Goal: Information Seeking & Learning: Get advice/opinions

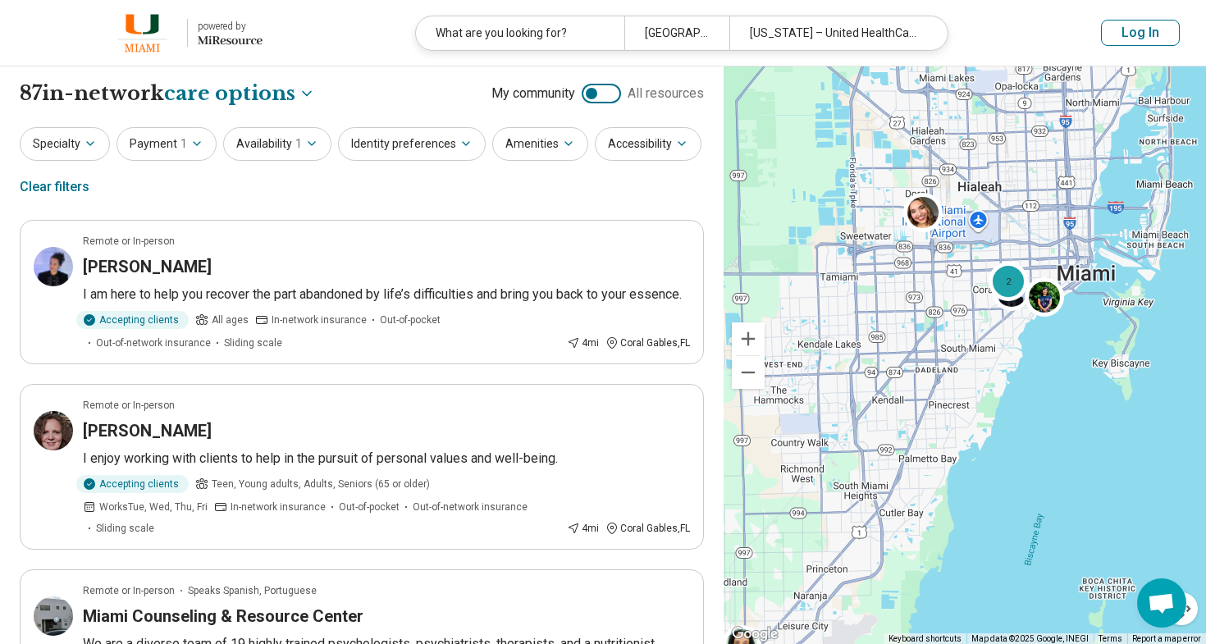
select select "***"
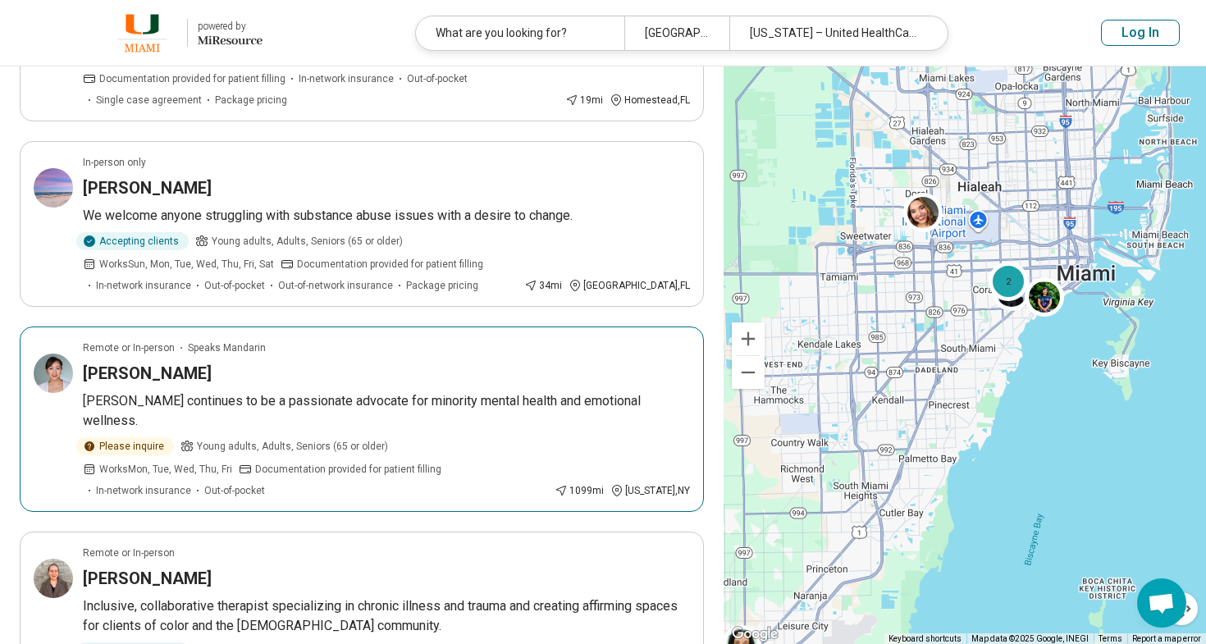
scroll to position [1418, 0]
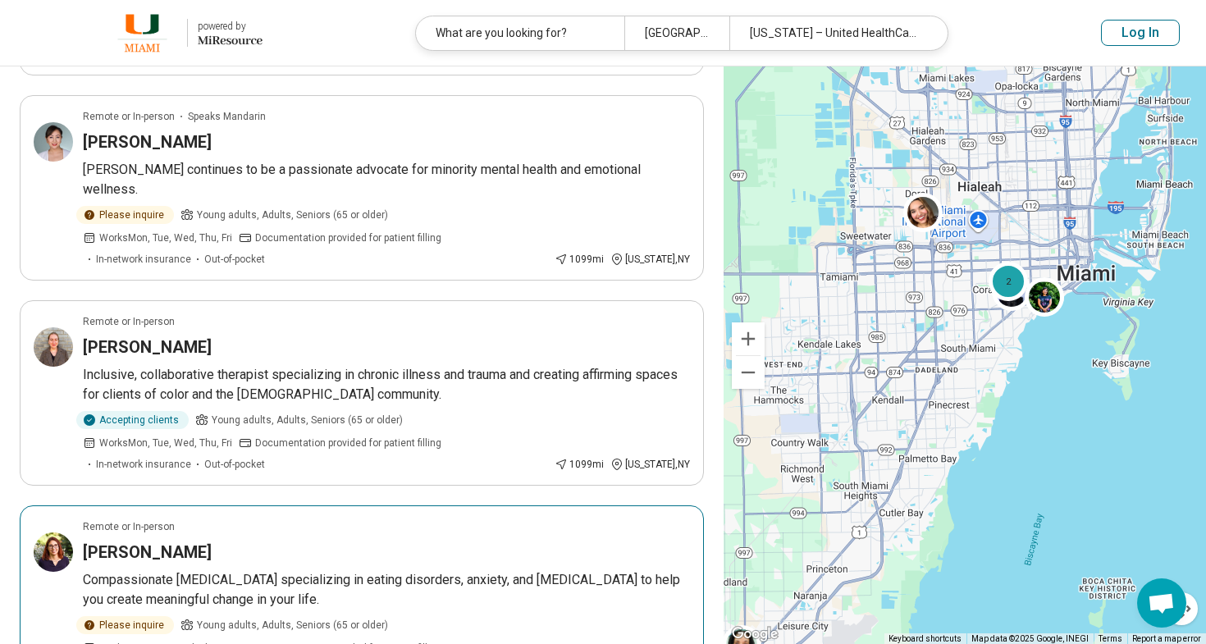
click at [262, 570] on p "Compassionate psychiatrist specializing in eating disorders, anxiety, and depre…" at bounding box center [386, 589] width 607 height 39
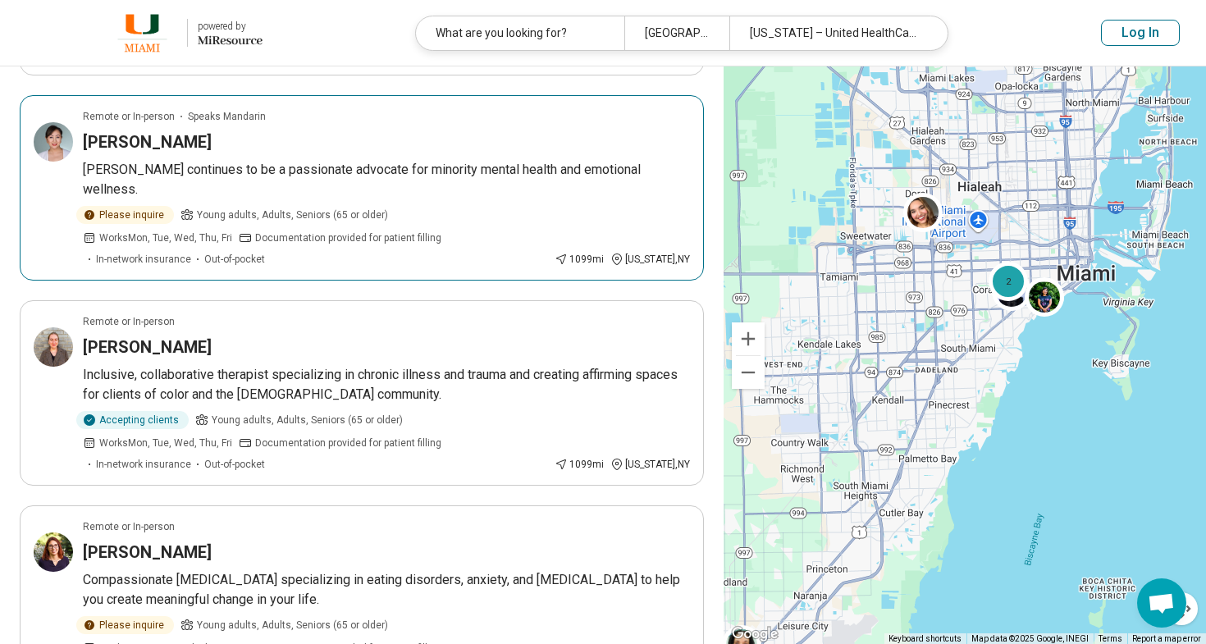
click at [283, 130] on div "Dana Wang" at bounding box center [386, 141] width 607 height 23
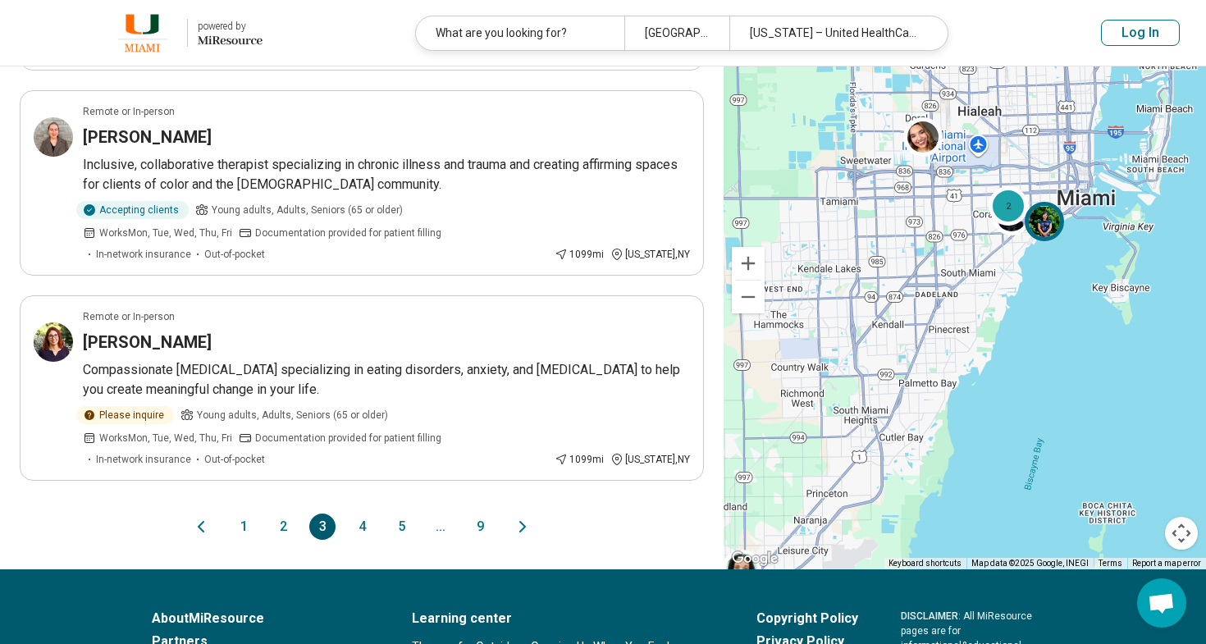
scroll to position [259, 0]
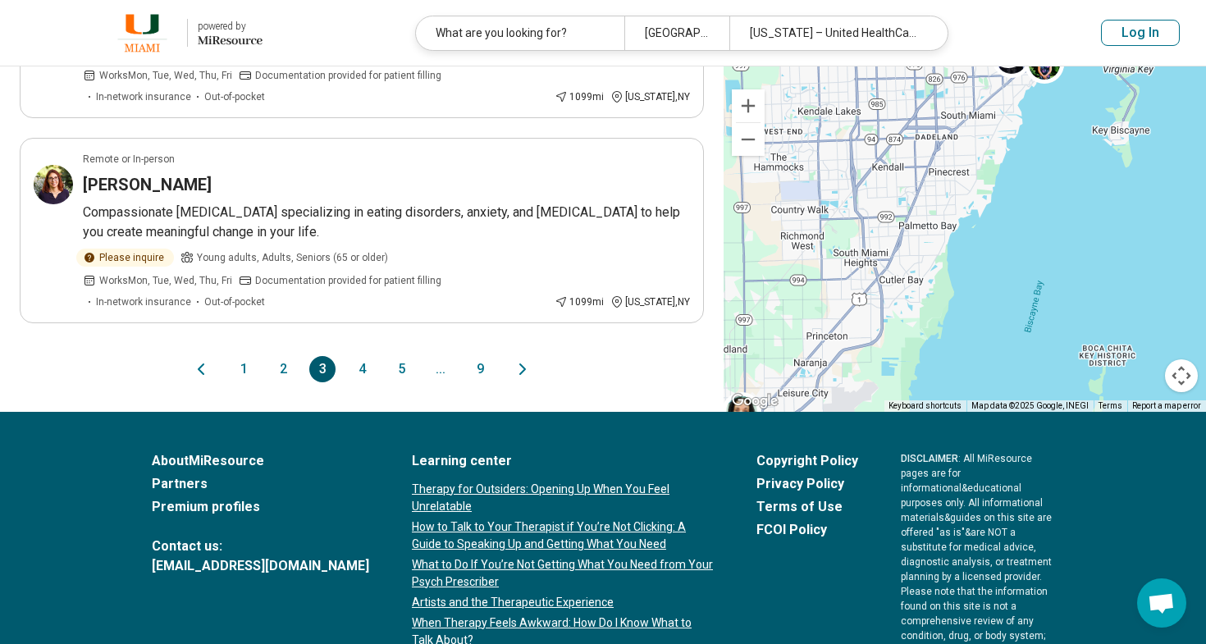
click at [360, 356] on button "4" at bounding box center [362, 369] width 26 height 26
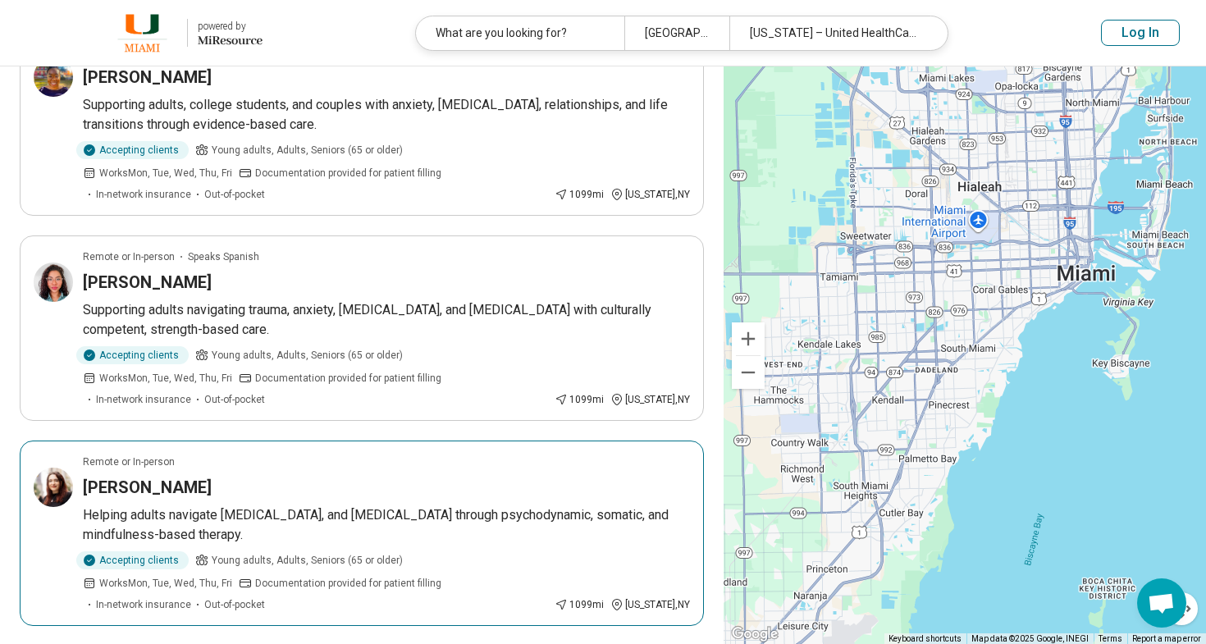
scroll to position [1624, 0]
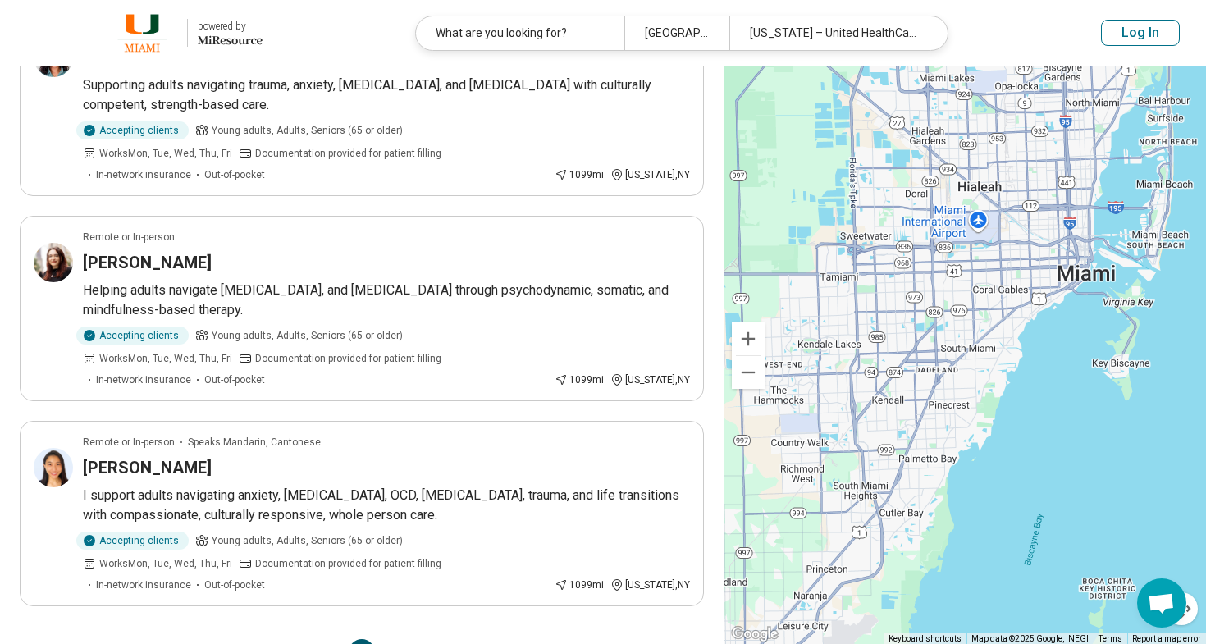
click at [403, 639] on button "5" at bounding box center [401, 652] width 26 height 26
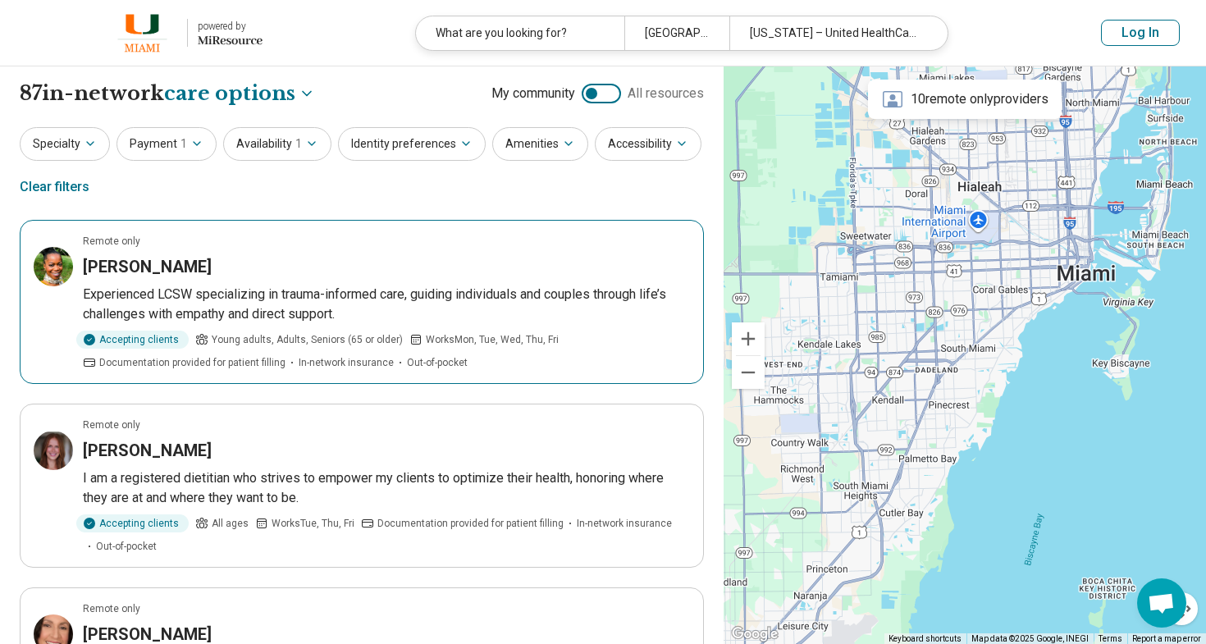
scroll to position [0, 0]
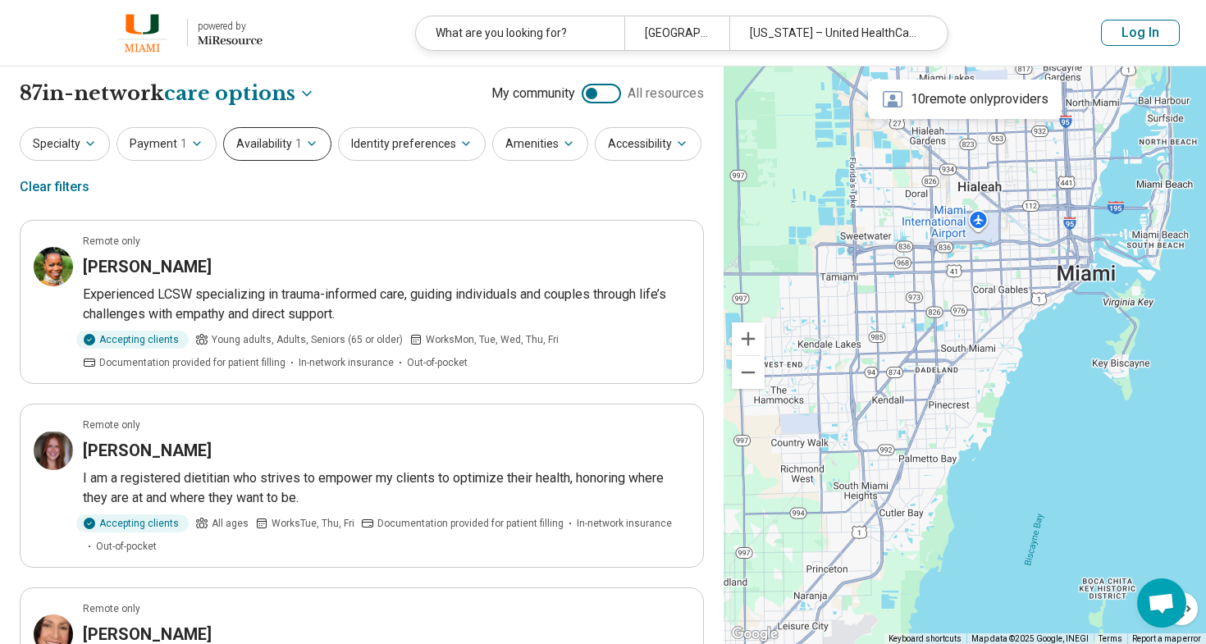
click at [272, 149] on button "Availability 1" at bounding box center [277, 144] width 108 height 34
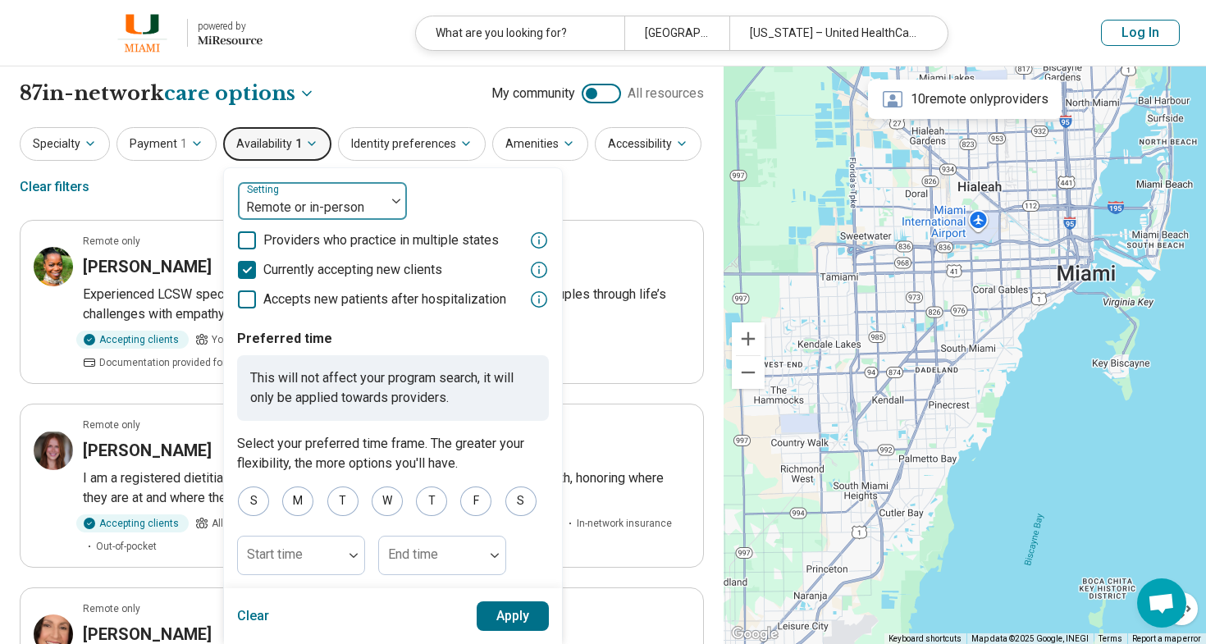
click at [353, 203] on div "Remote or in-person" at bounding box center [311, 208] width 131 height 20
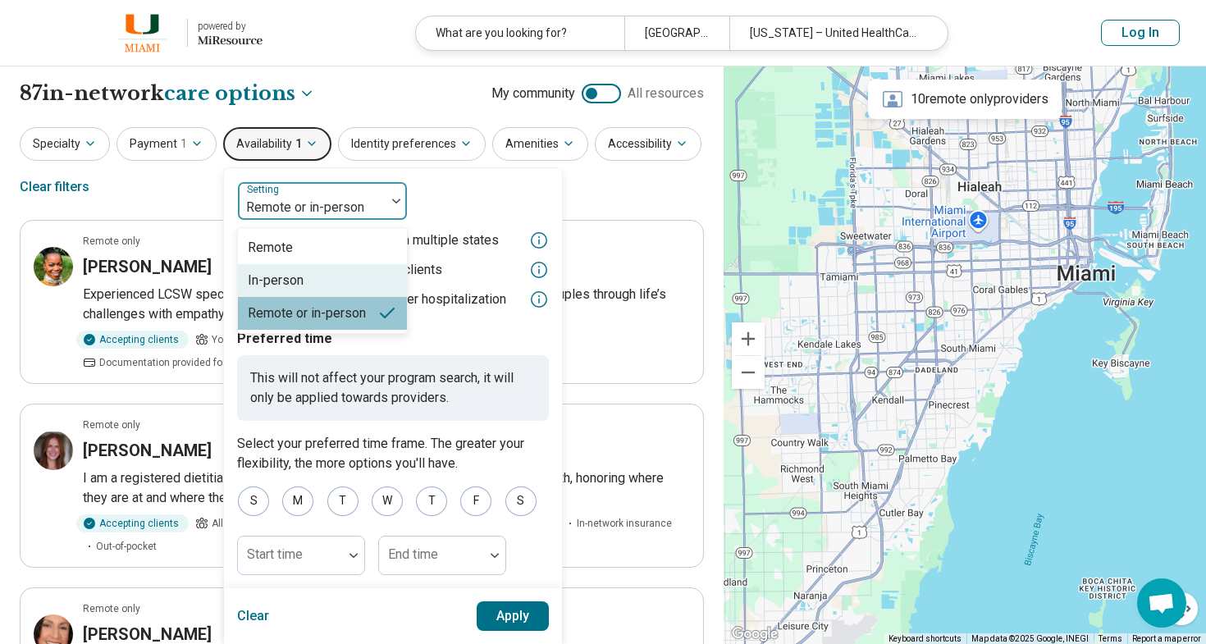
click at [305, 277] on div "In-person" at bounding box center [322, 280] width 169 height 33
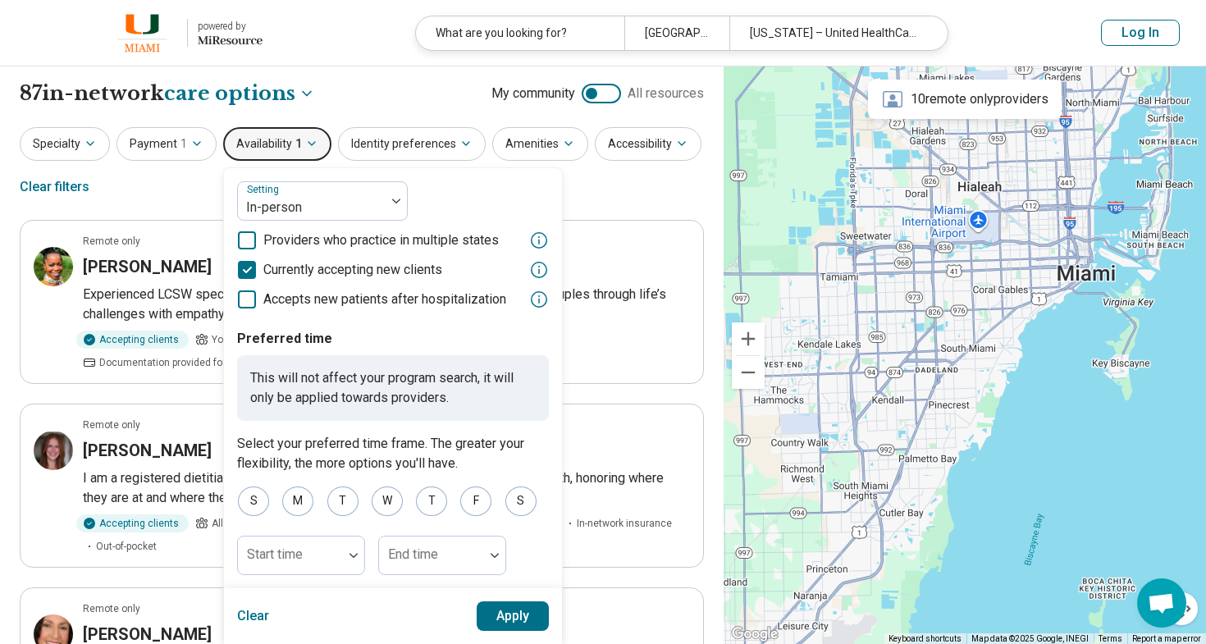
click at [497, 619] on button "Apply" at bounding box center [513, 616] width 73 height 30
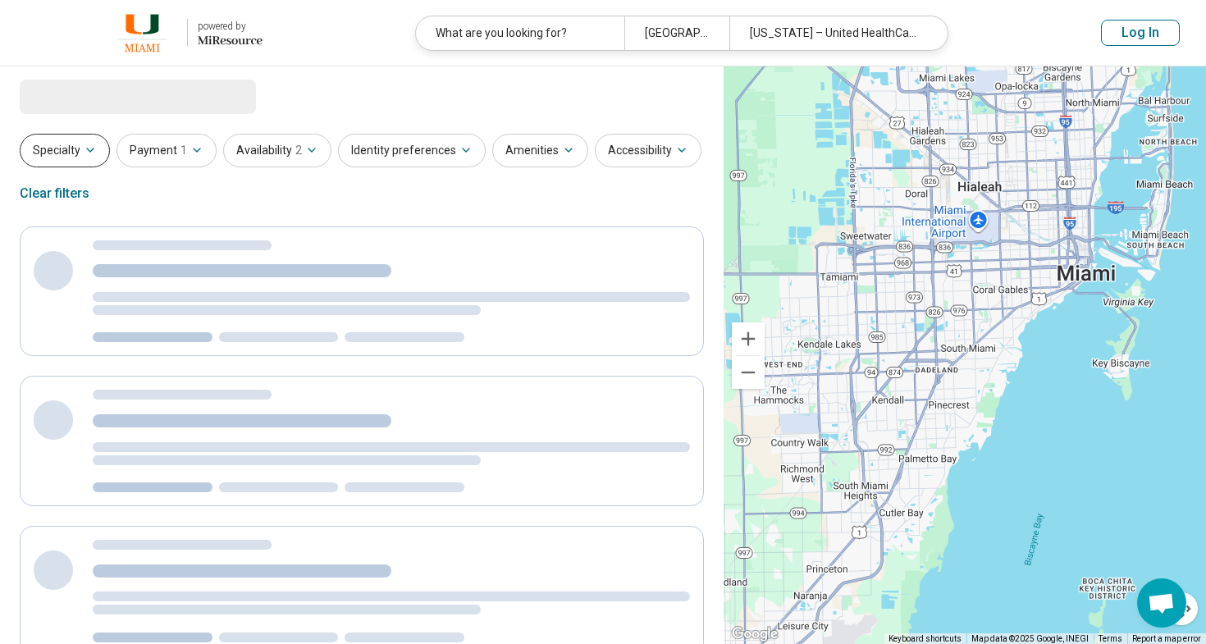
click at [60, 155] on button "Specialty" at bounding box center [65, 151] width 90 height 34
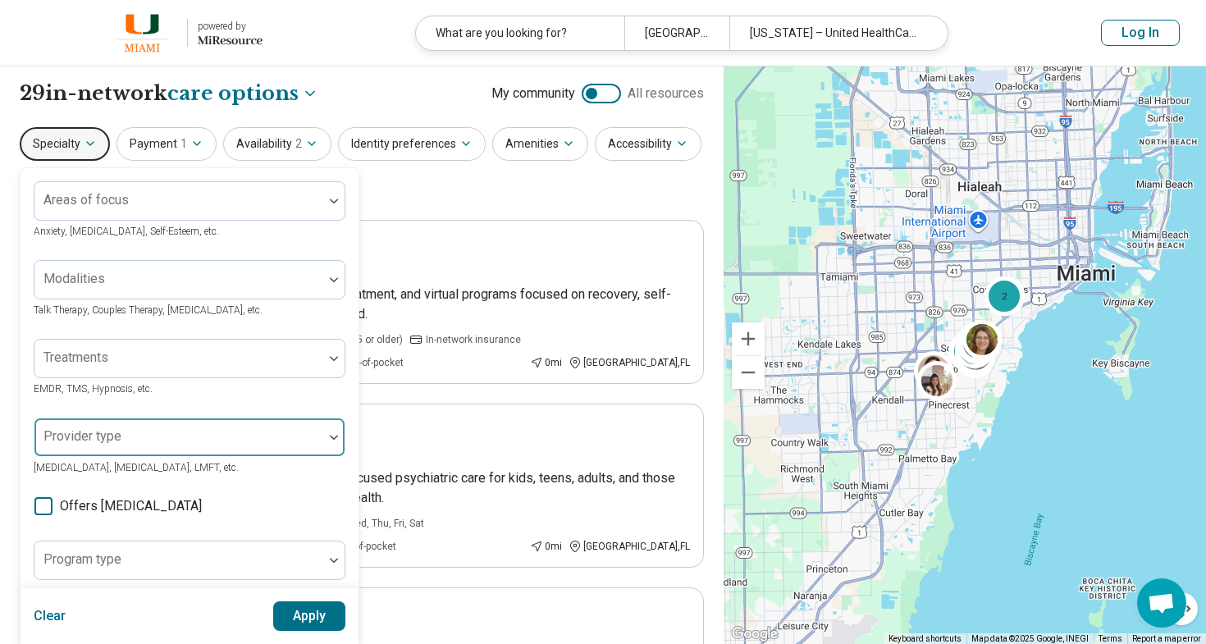
click at [90, 433] on div "Areas of focus Anxiety, Depression, Self-Esteem, etc. Modalities Talk Therapy, …" at bounding box center [190, 502] width 312 height 642
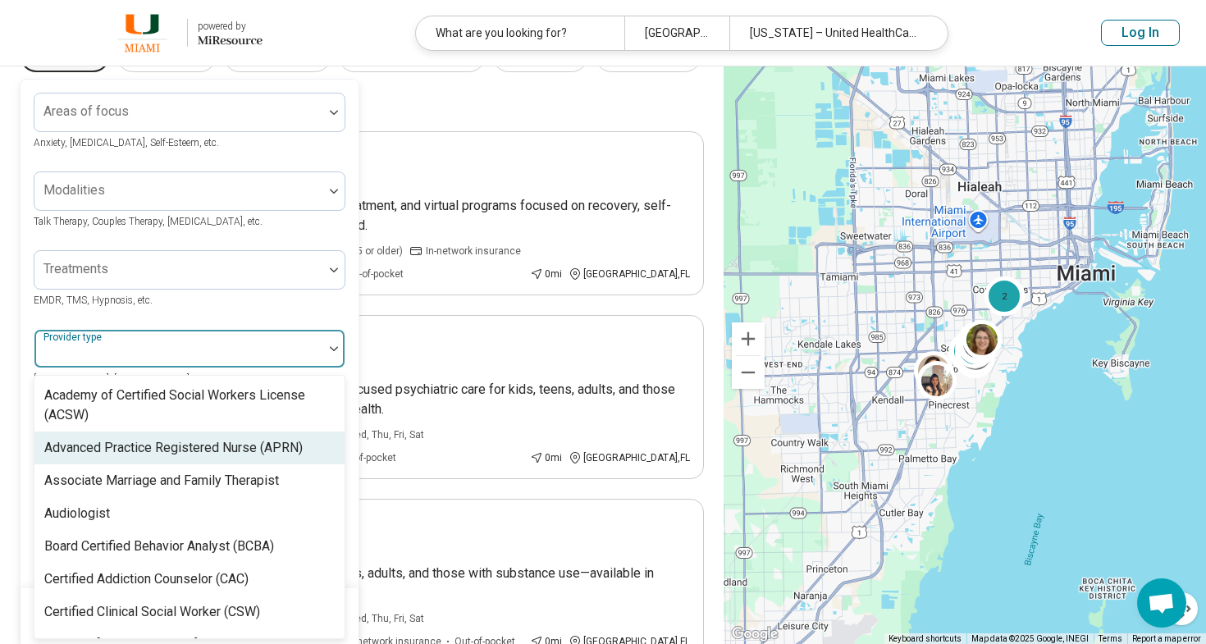
scroll to position [89, 0]
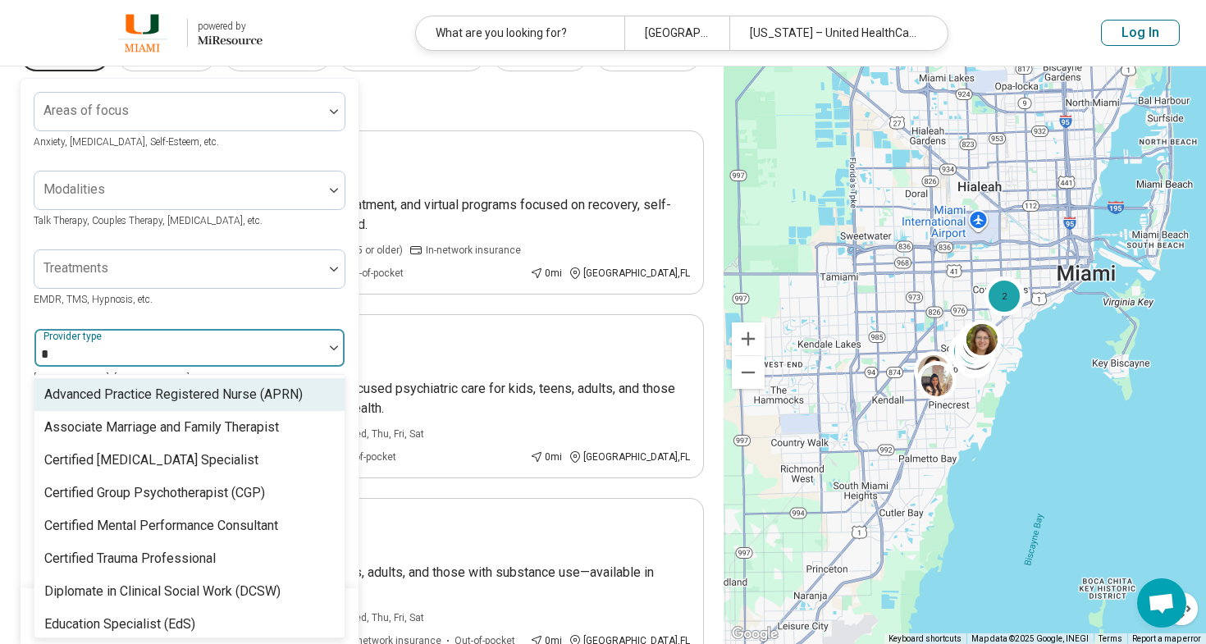
type input "**"
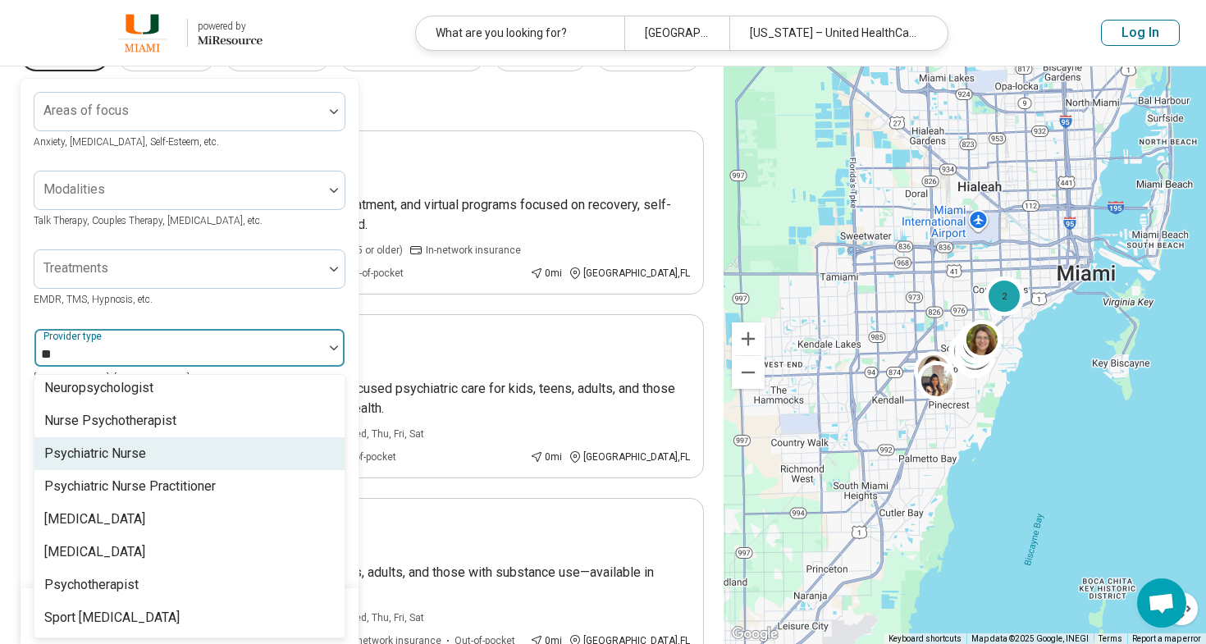
scroll to position [105, 0]
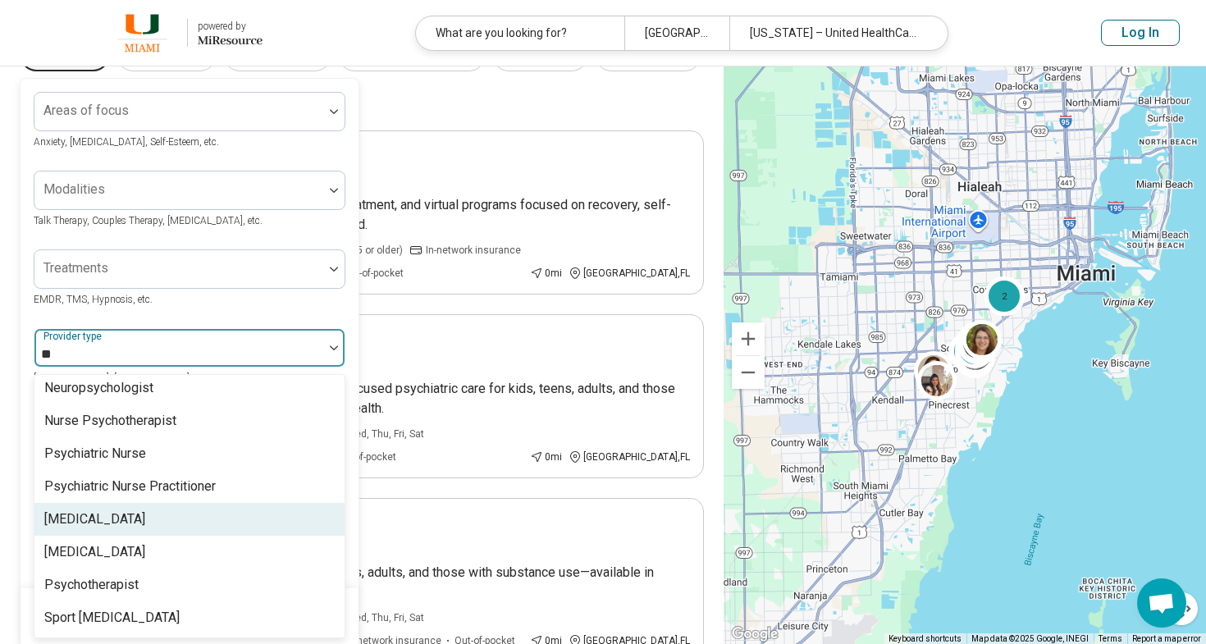
click at [121, 522] on div "[MEDICAL_DATA]" at bounding box center [189, 519] width 310 height 33
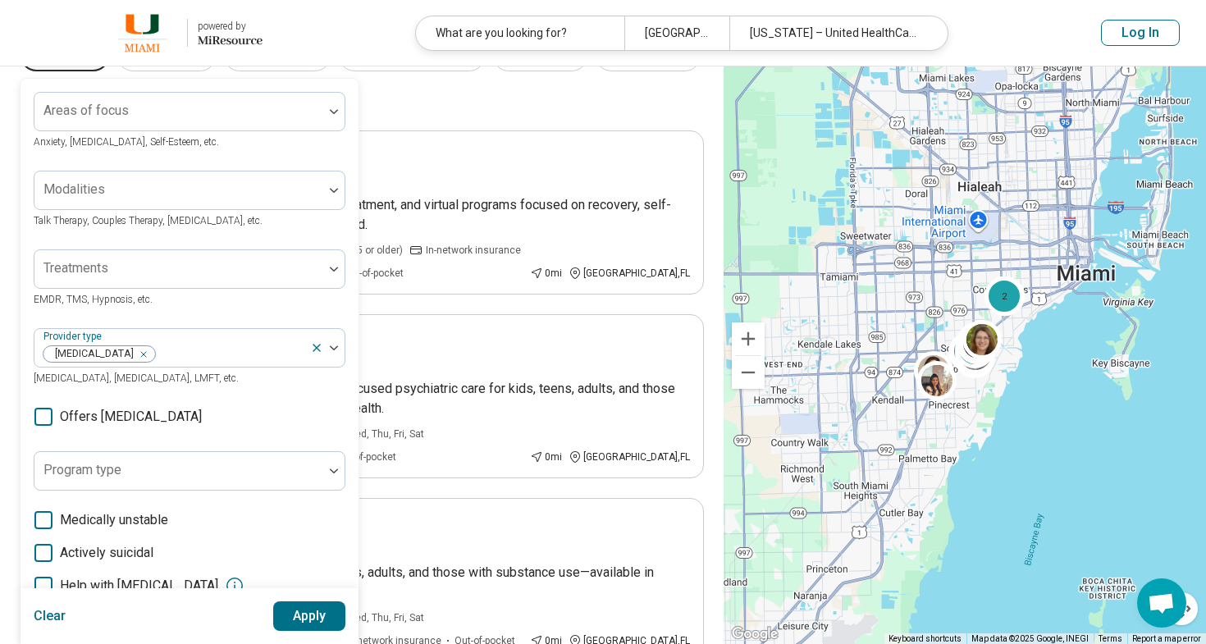
click at [294, 321] on div "Areas of focus Anxiety, Depression, Self-Esteem, etc. Modalities Talk Therapy, …" at bounding box center [190, 413] width 312 height 642
click at [318, 623] on button "Apply" at bounding box center [309, 616] width 73 height 30
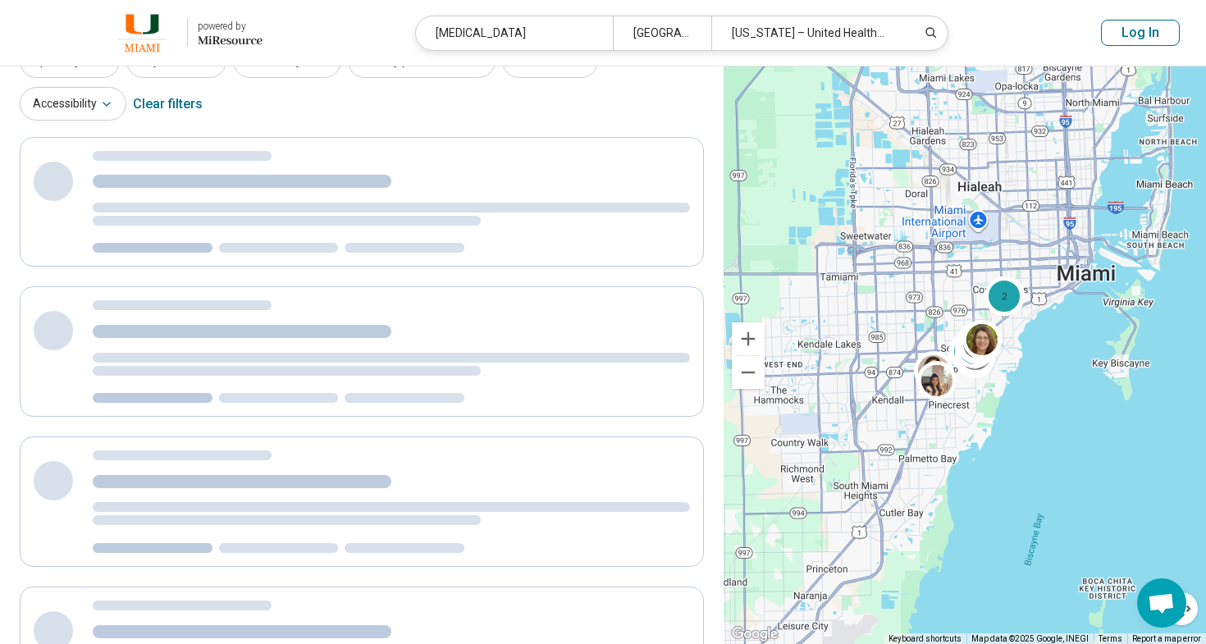
scroll to position [86, 0]
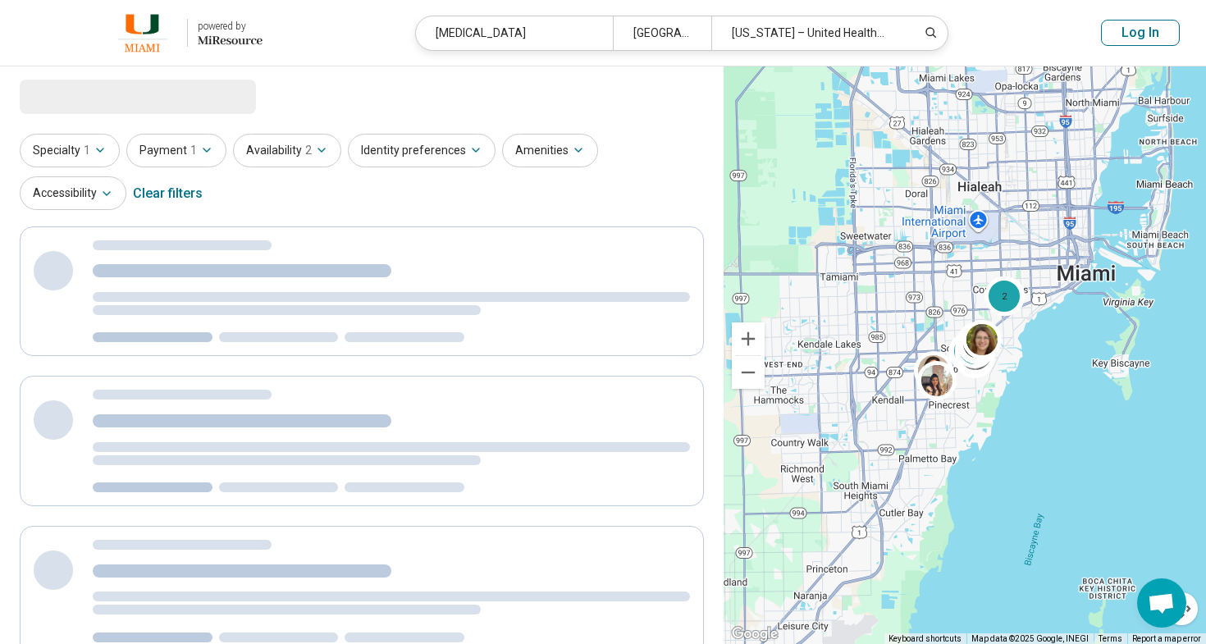
select select "***"
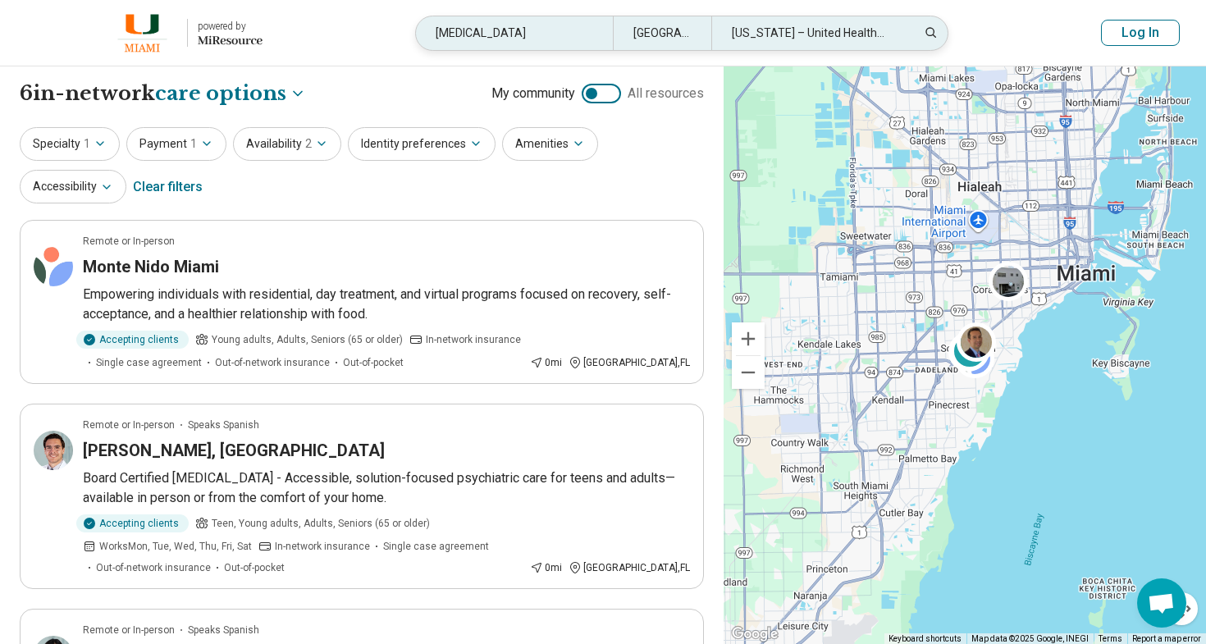
click at [674, 31] on div "Miami, FL 33143" at bounding box center [662, 33] width 98 height 34
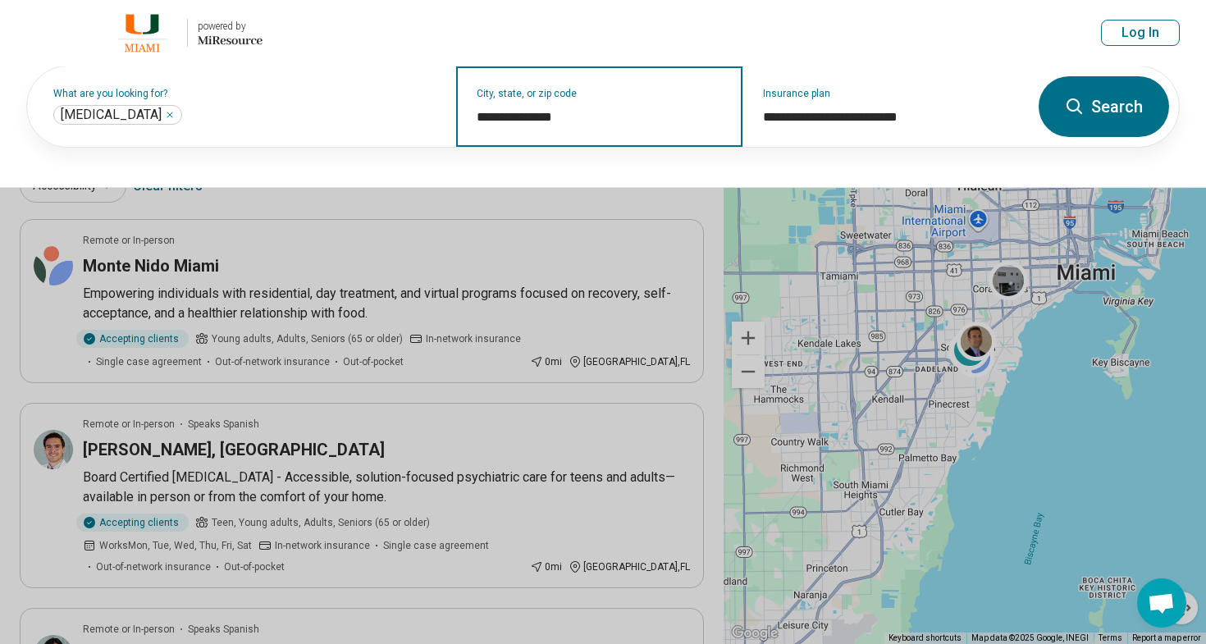
click at [560, 112] on input "**********" at bounding box center [600, 117] width 246 height 20
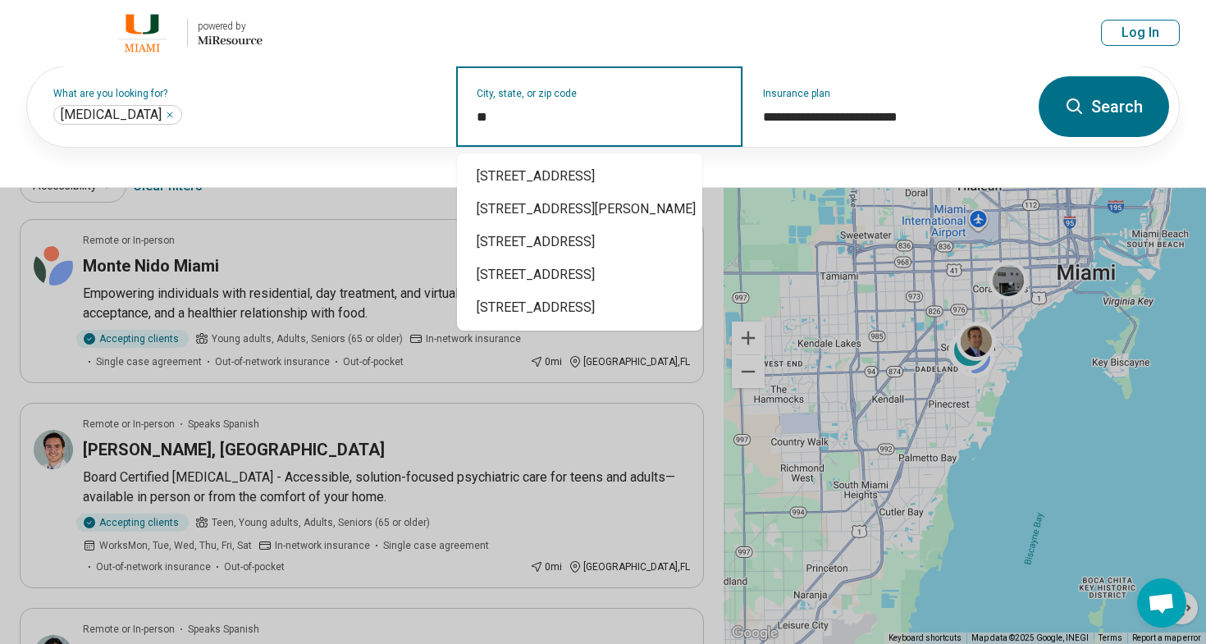
type input "*"
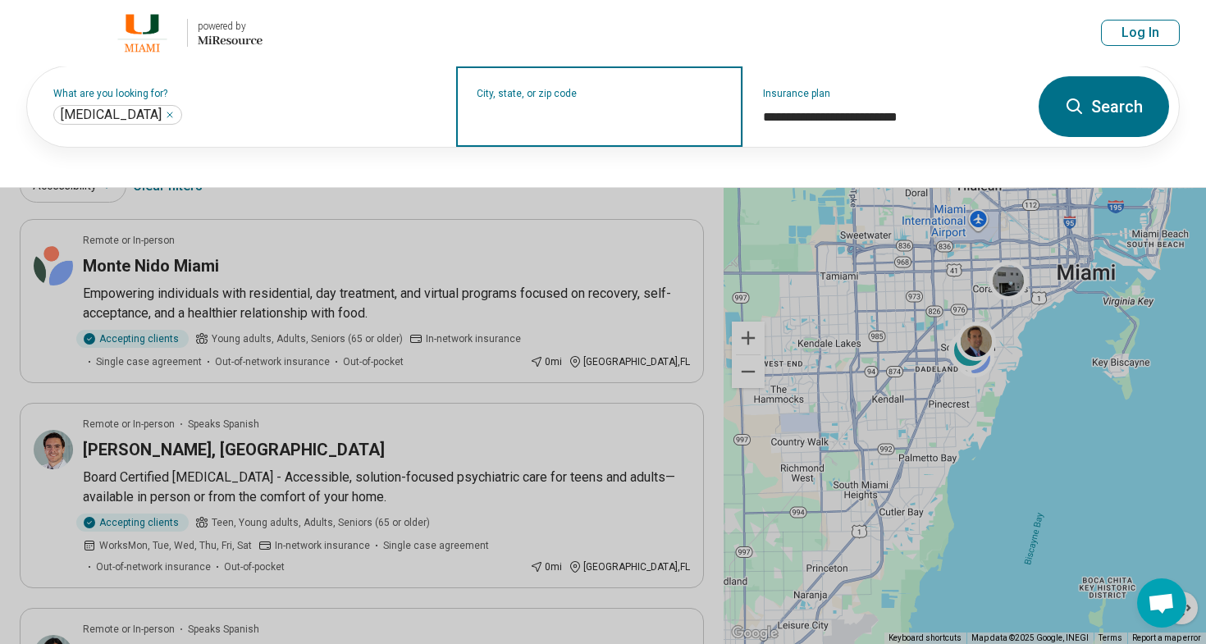
type input "*"
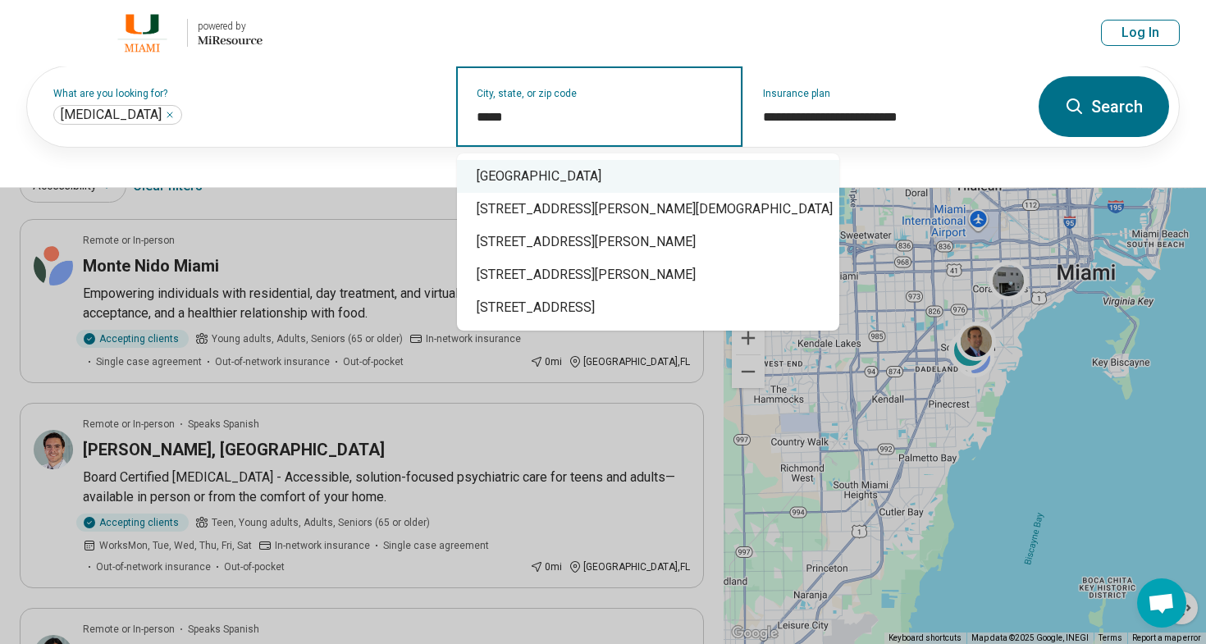
click at [646, 184] on div "Coconut Grove, FL 33146" at bounding box center [648, 176] width 382 height 33
type input "**********"
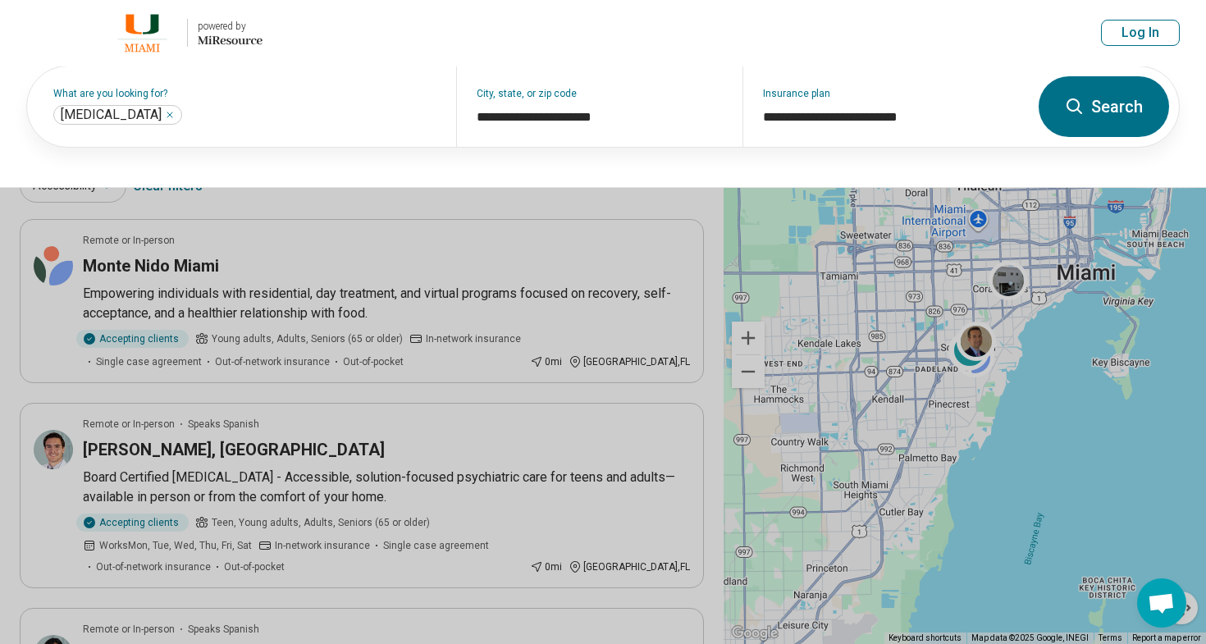
click at [1115, 118] on button "Search" at bounding box center [1104, 106] width 130 height 61
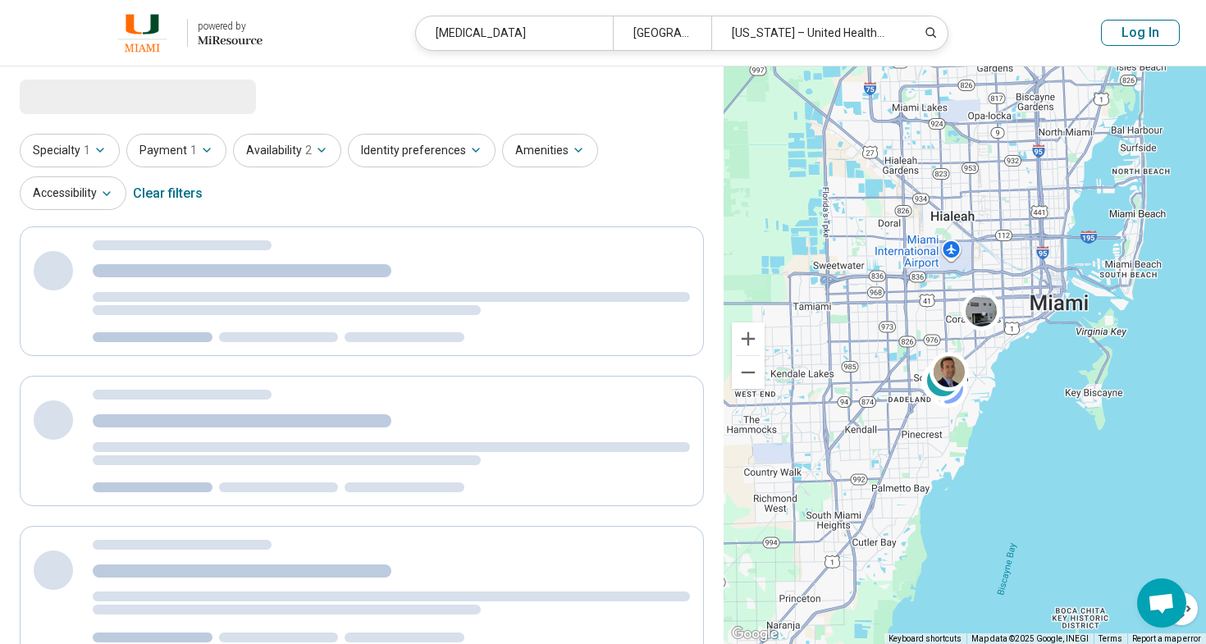
select select "***"
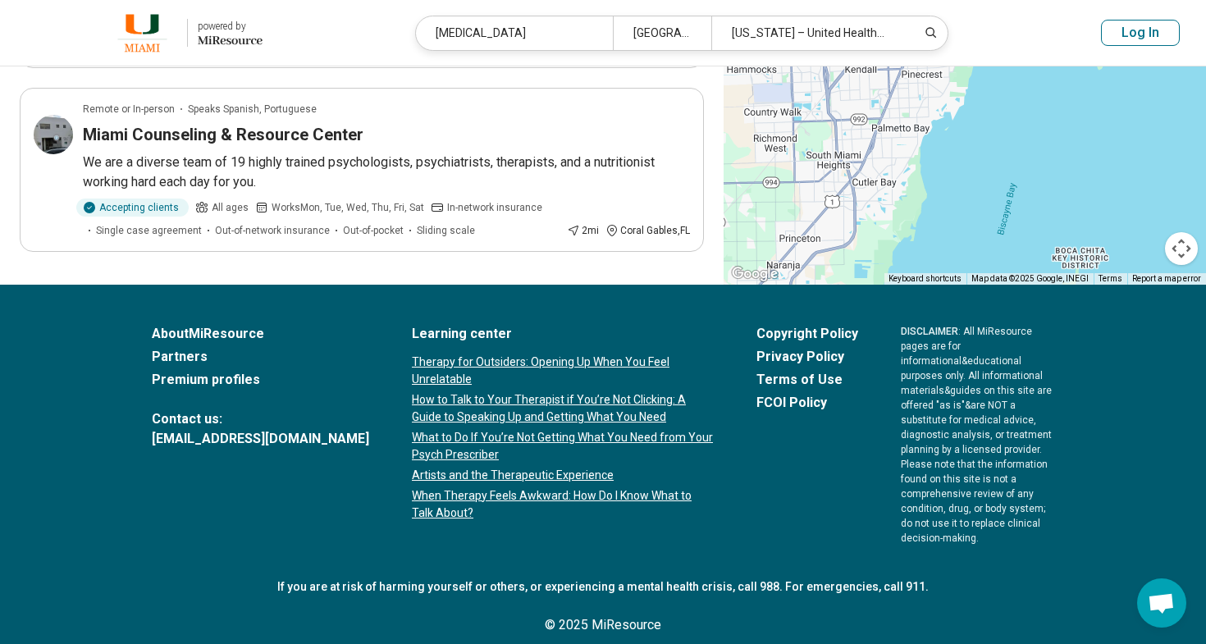
scroll to position [1072, 0]
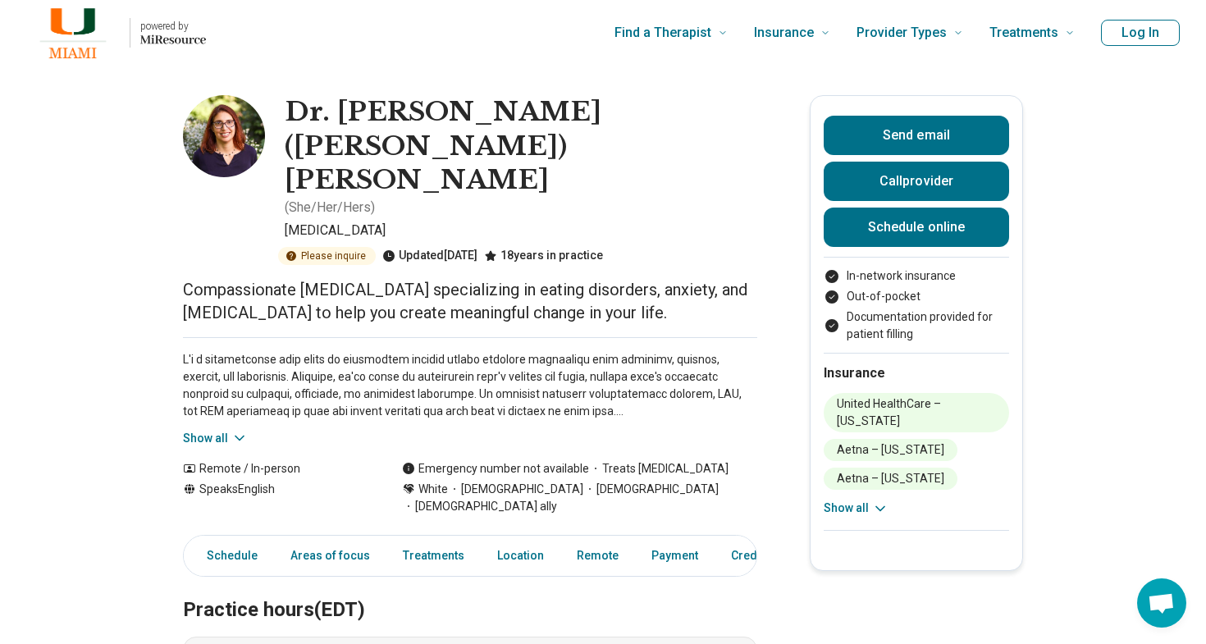
click at [228, 430] on button "Show all" at bounding box center [215, 438] width 65 height 17
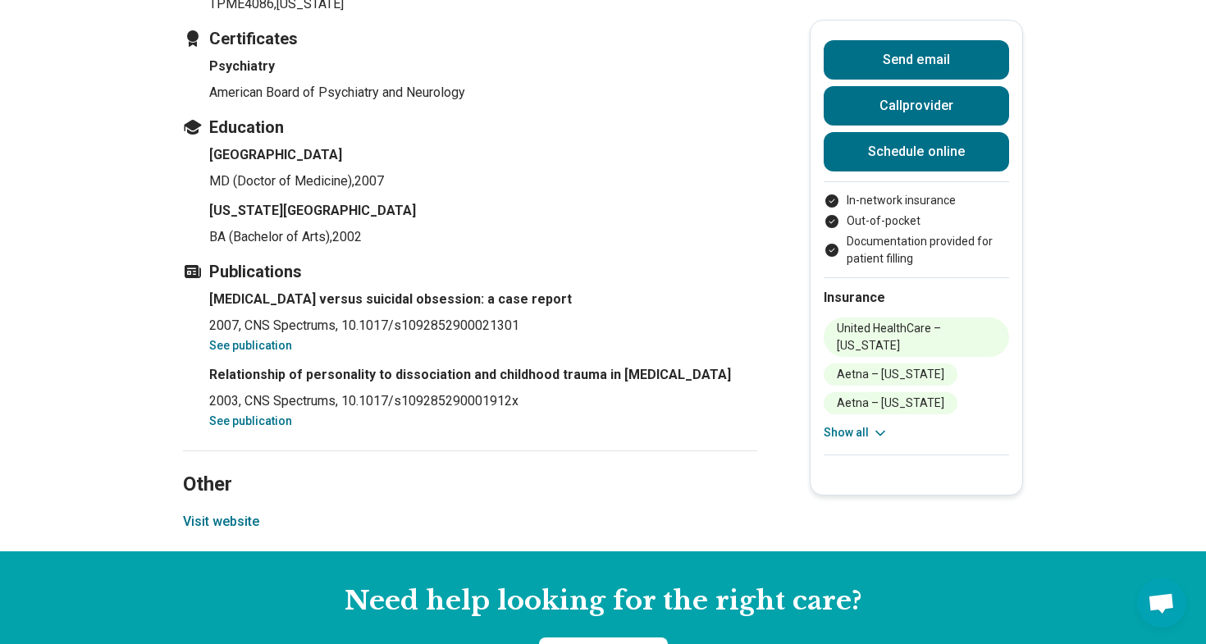
scroll to position [2646, 0]
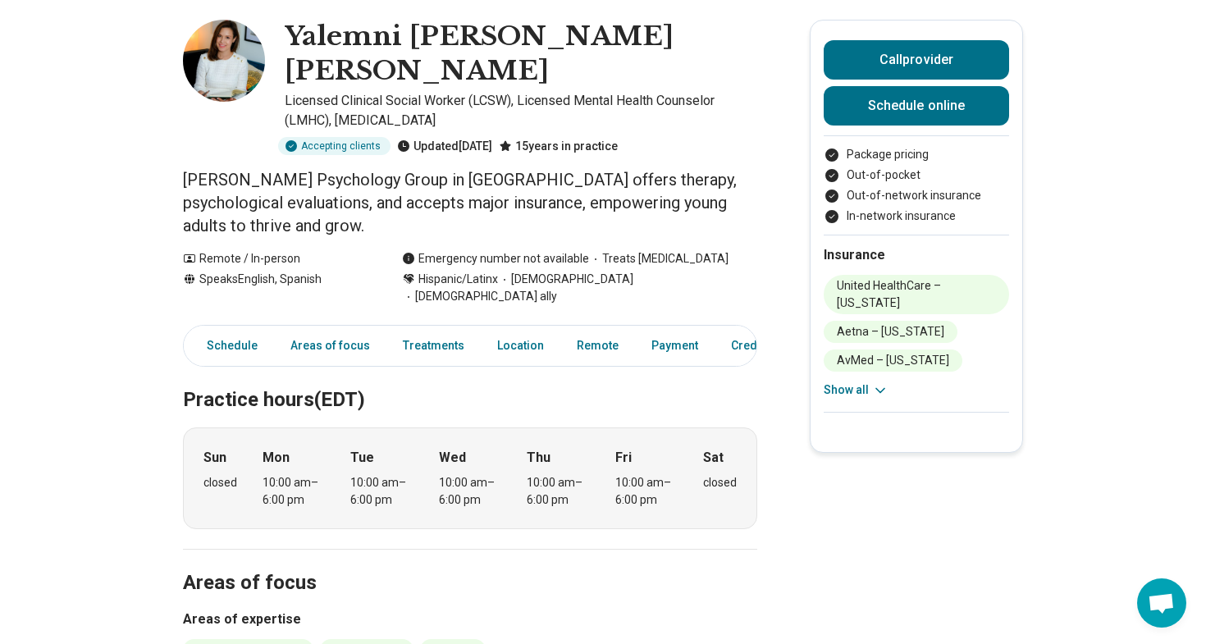
scroll to position [75, 0]
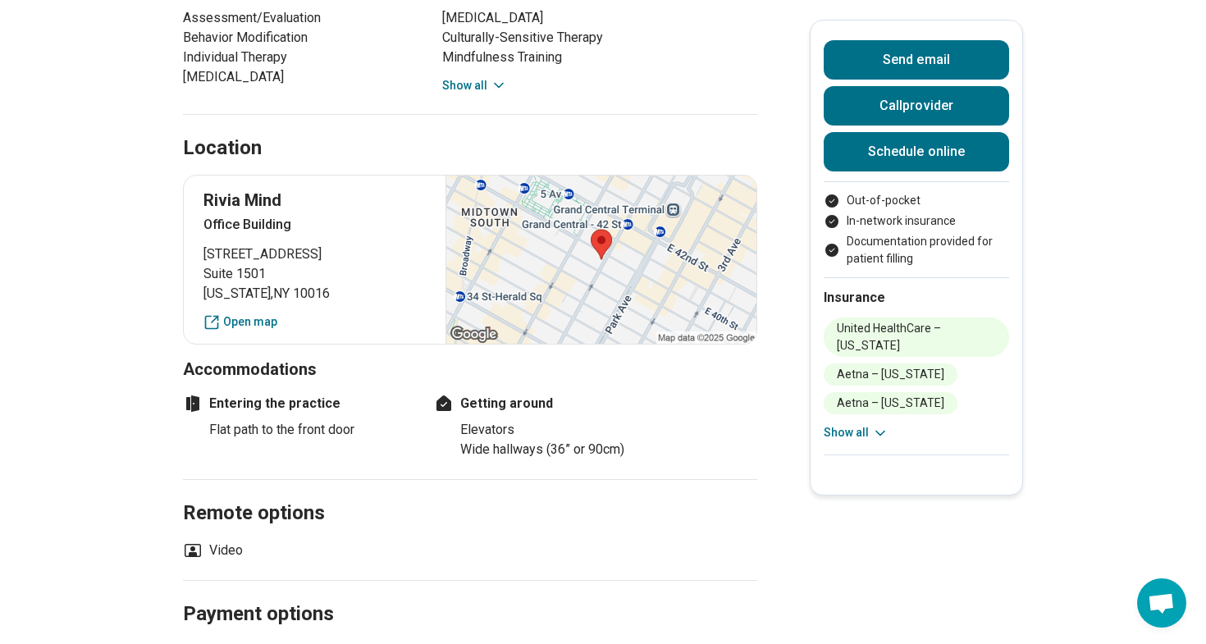
scroll to position [1511, 0]
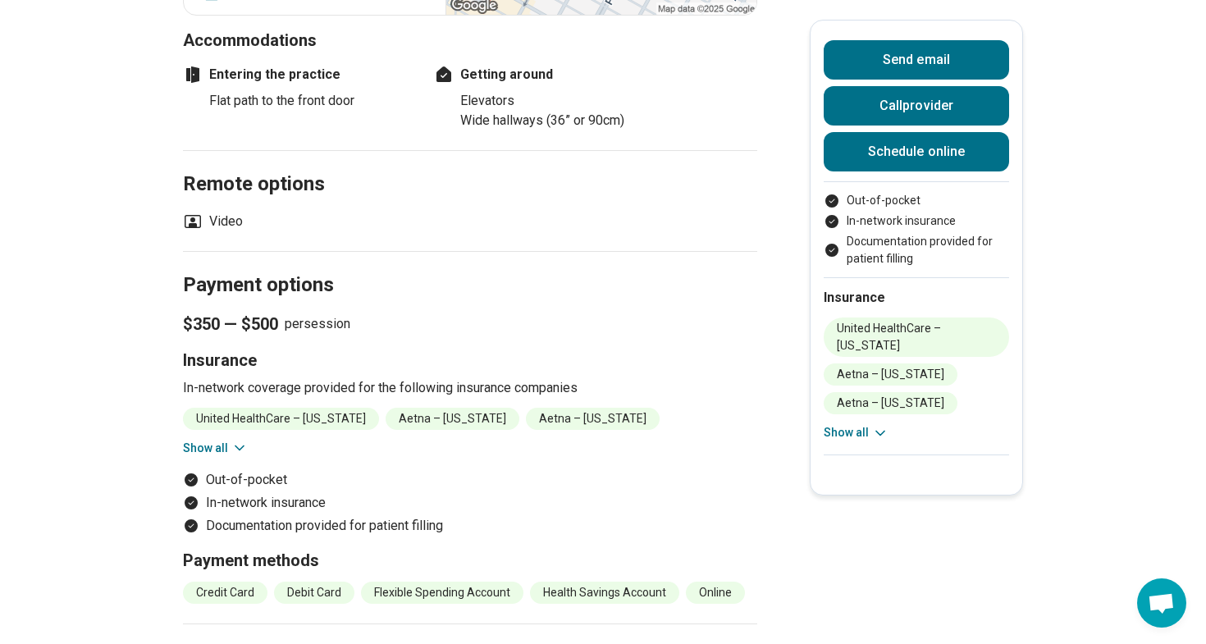
click at [223, 440] on button "Show all" at bounding box center [215, 448] width 65 height 17
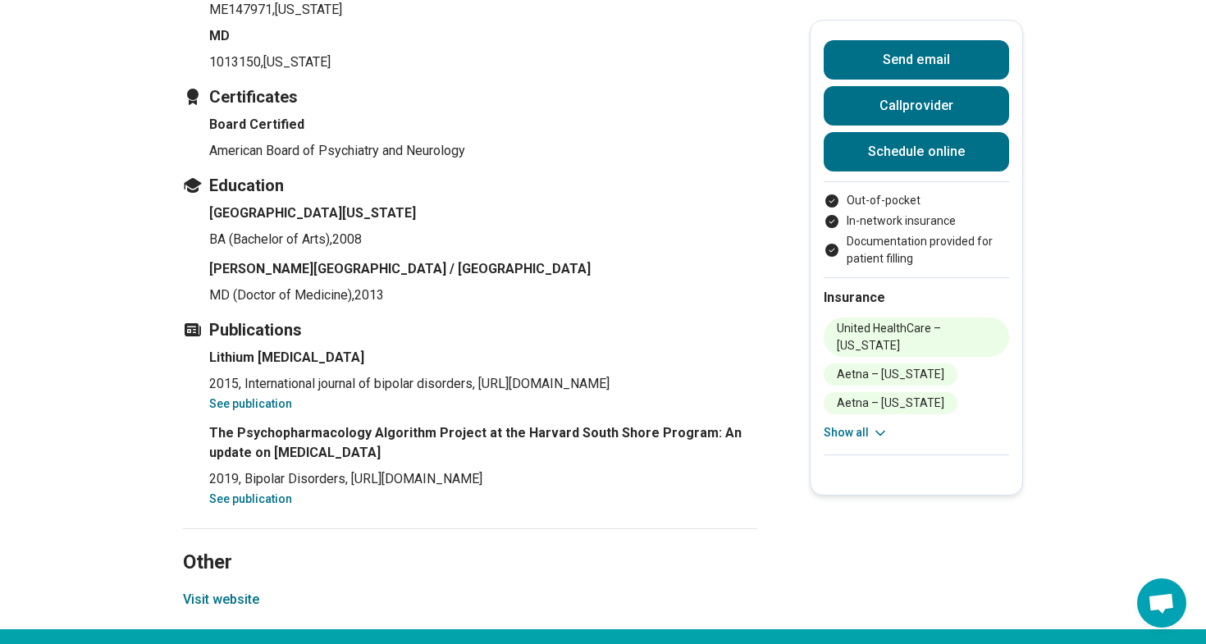
scroll to position [2709, 0]
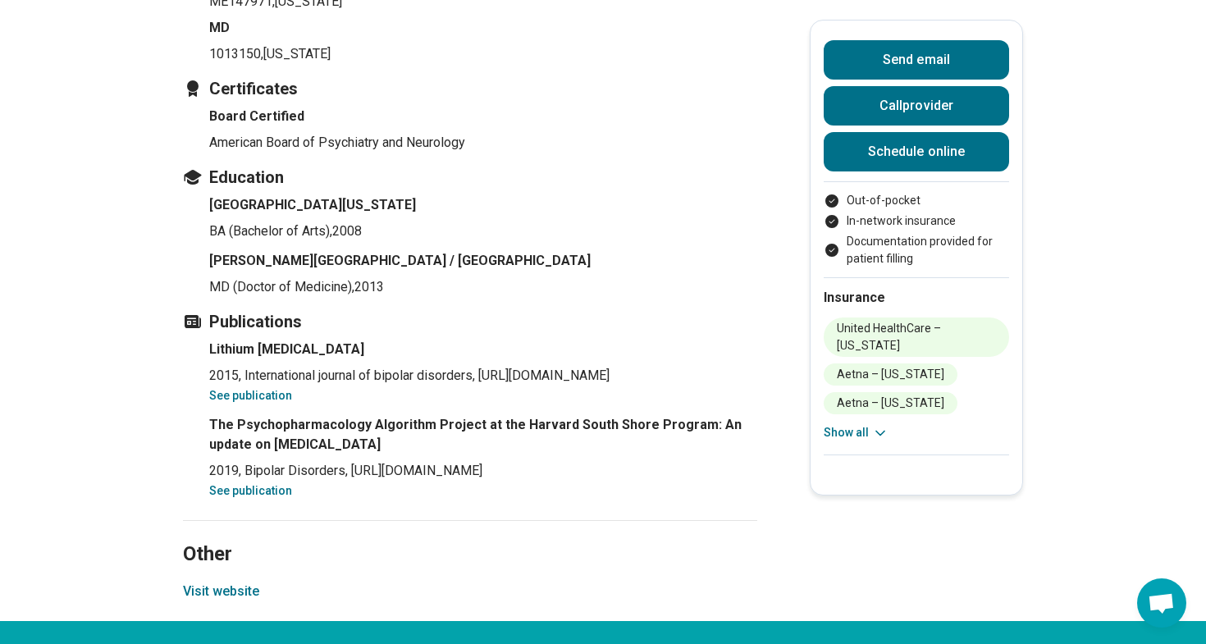
click at [225, 582] on button "Visit website" at bounding box center [221, 592] width 76 height 20
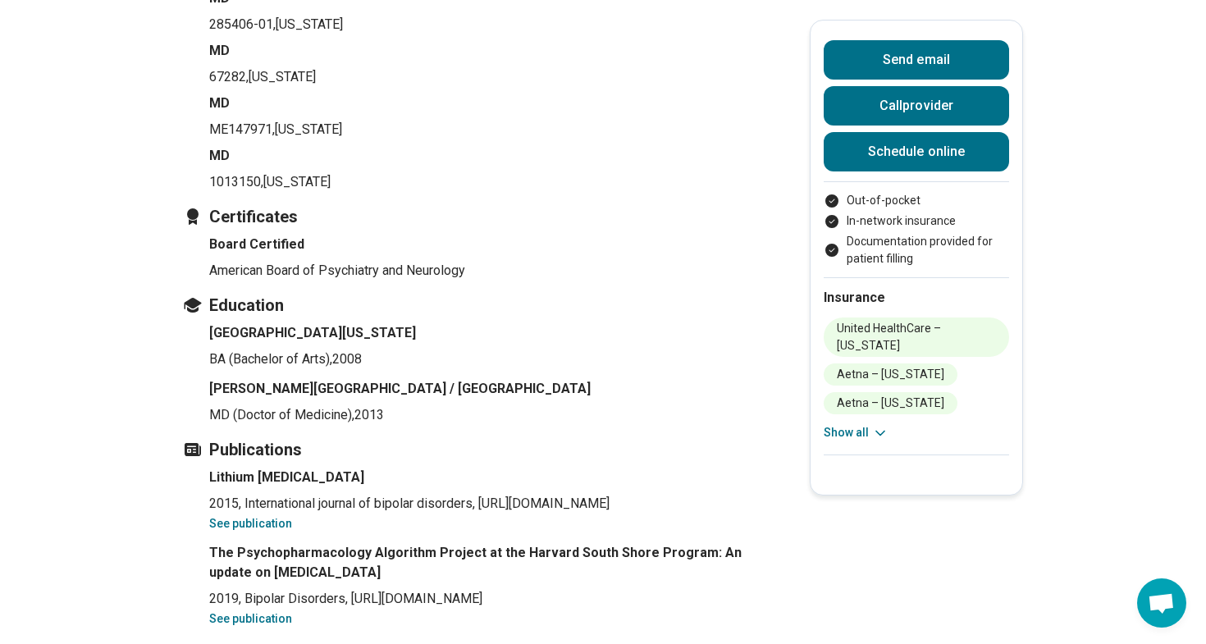
scroll to position [2579, 0]
